Goal: Task Accomplishment & Management: Manage account settings

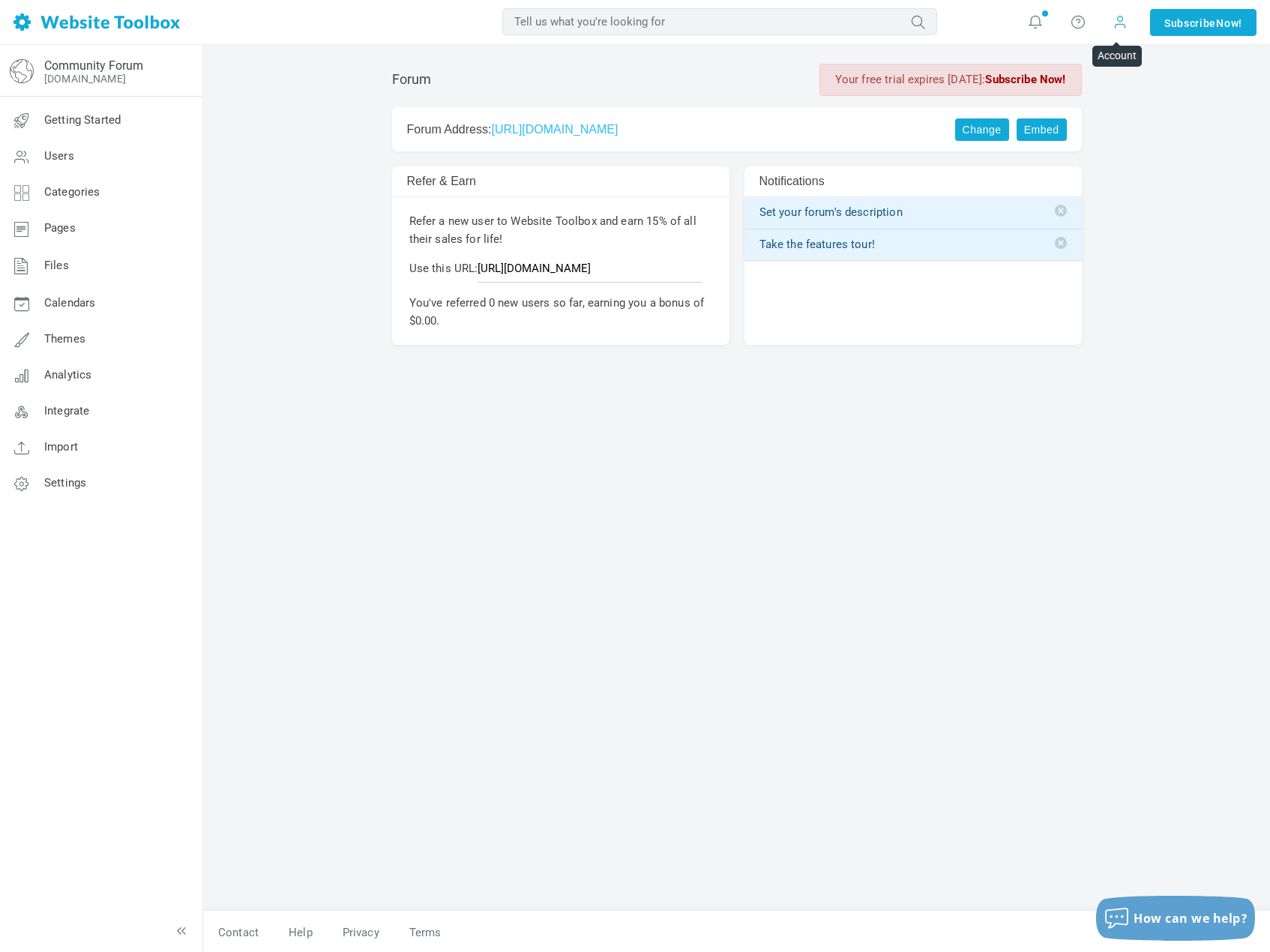
click at [1117, 22] on span at bounding box center [1119, 21] width 15 height 16
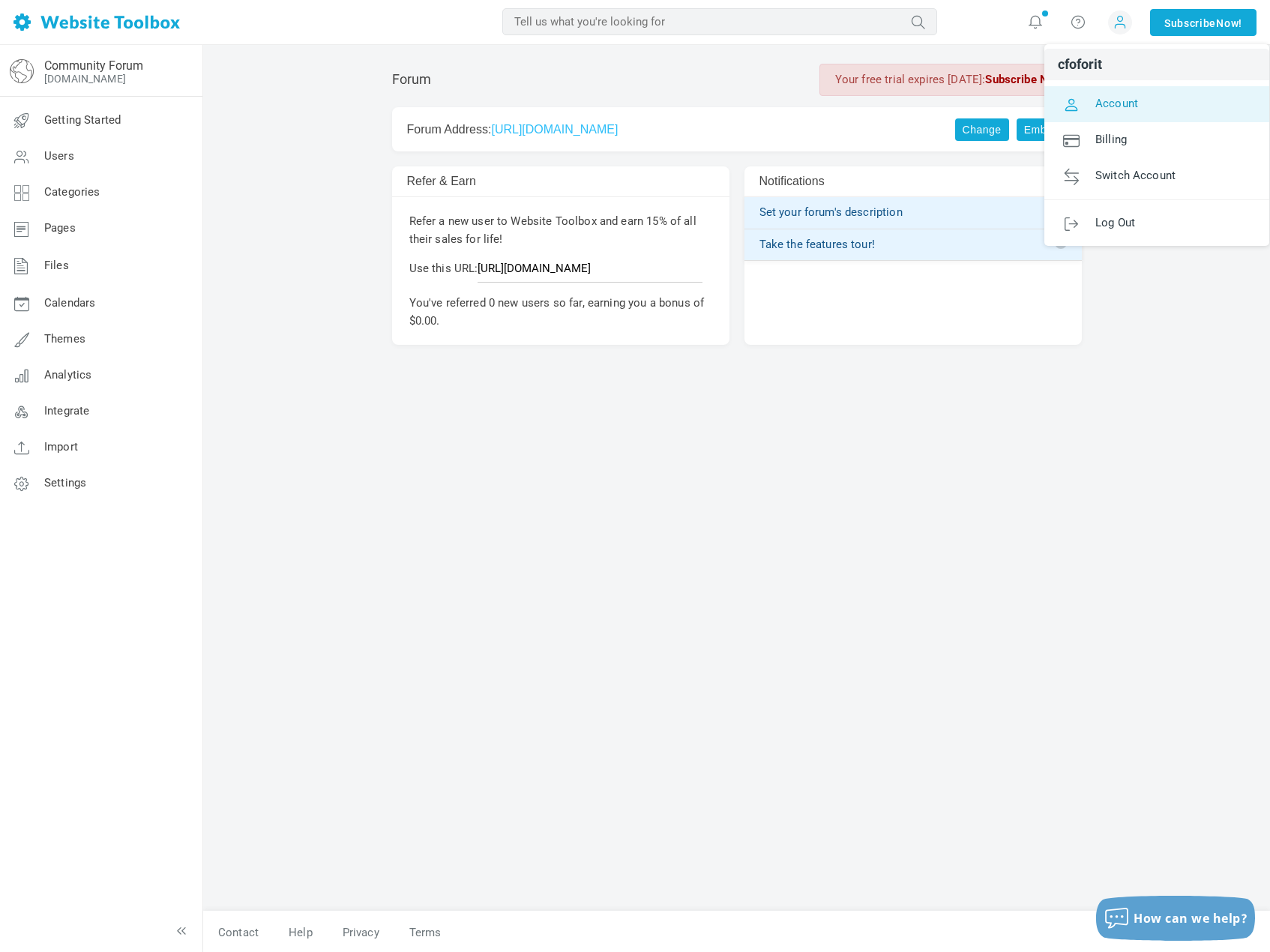
click at [1098, 105] on span "Account" at bounding box center [1117, 103] width 43 height 14
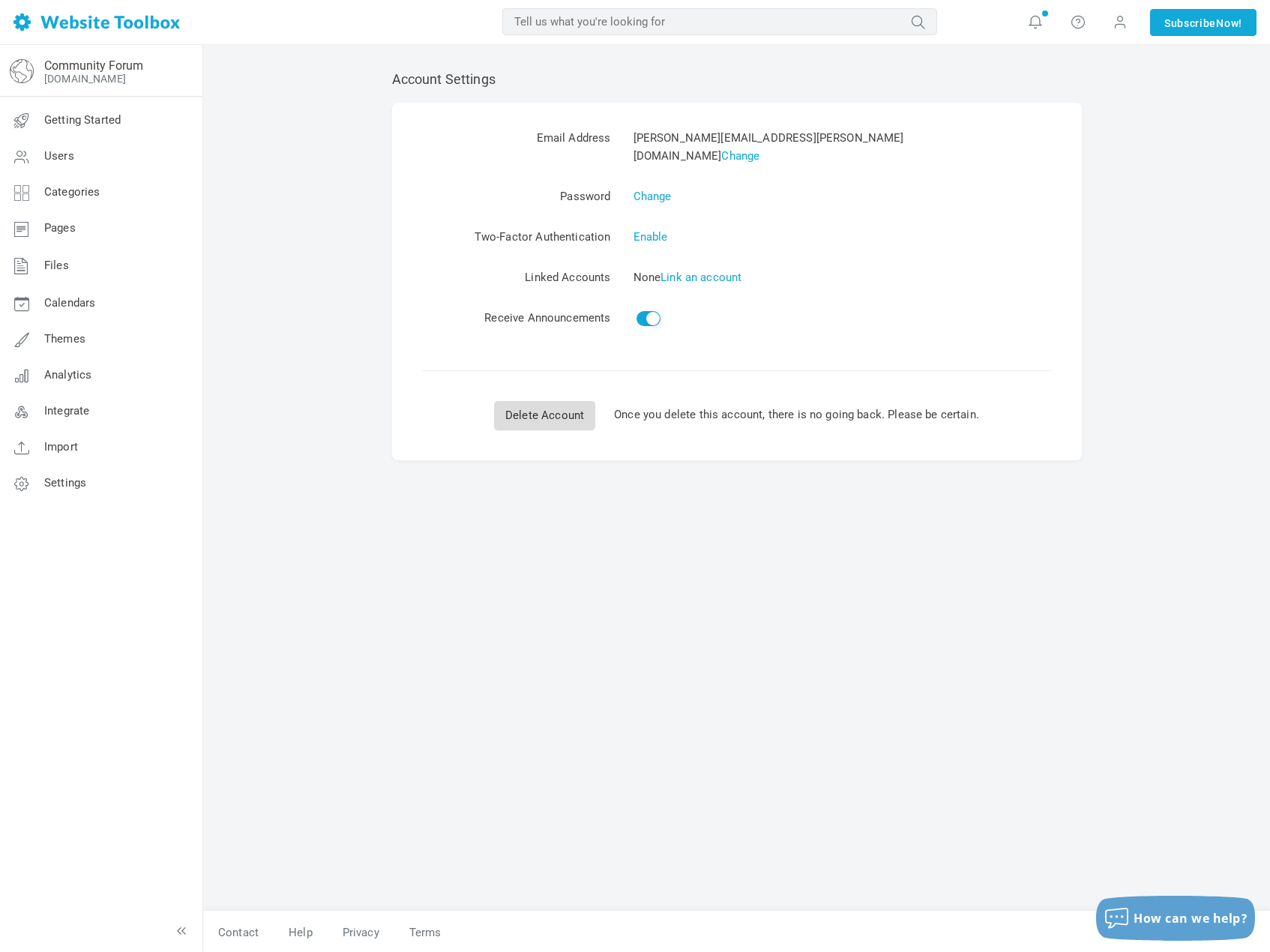
click at [519, 401] on link "Delete Account" at bounding box center [545, 416] width 101 height 29
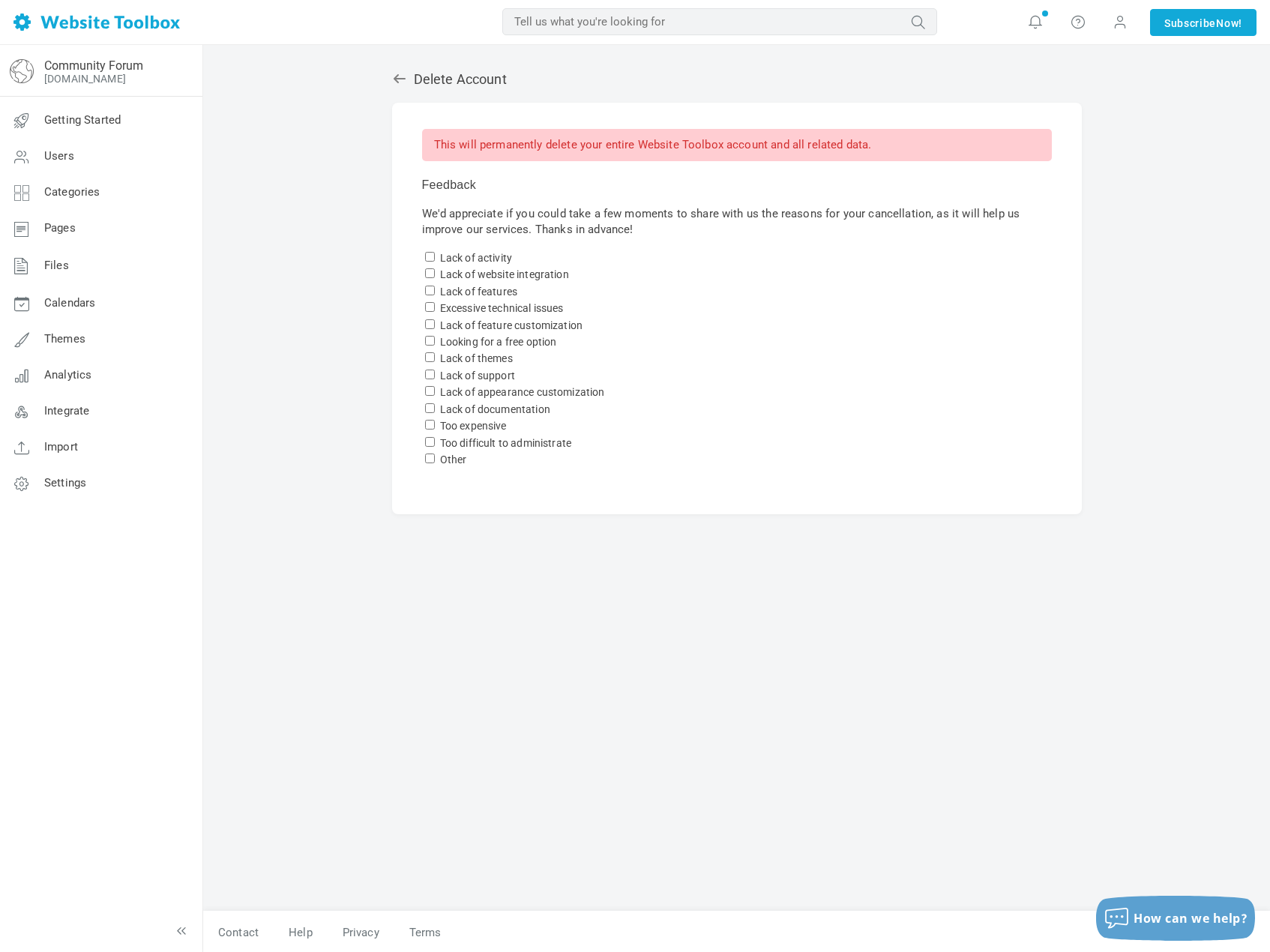
click at [426, 256] on input "Lack of activity" at bounding box center [430, 256] width 9 height 9
checkbox input "true"
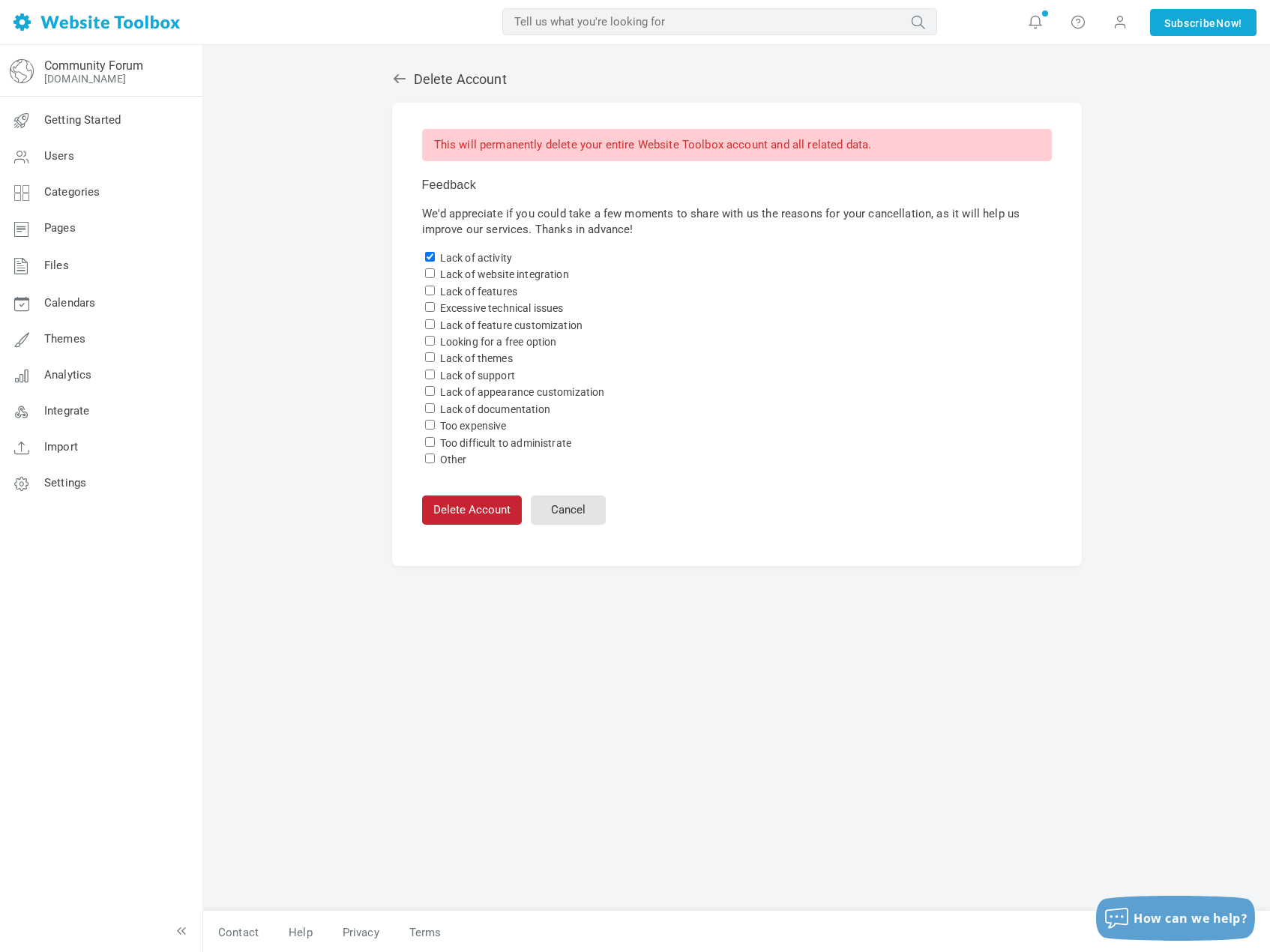
click at [479, 503] on button "Delete Account" at bounding box center [472, 510] width 99 height 29
